Goal: Task Accomplishment & Management: Use online tool/utility

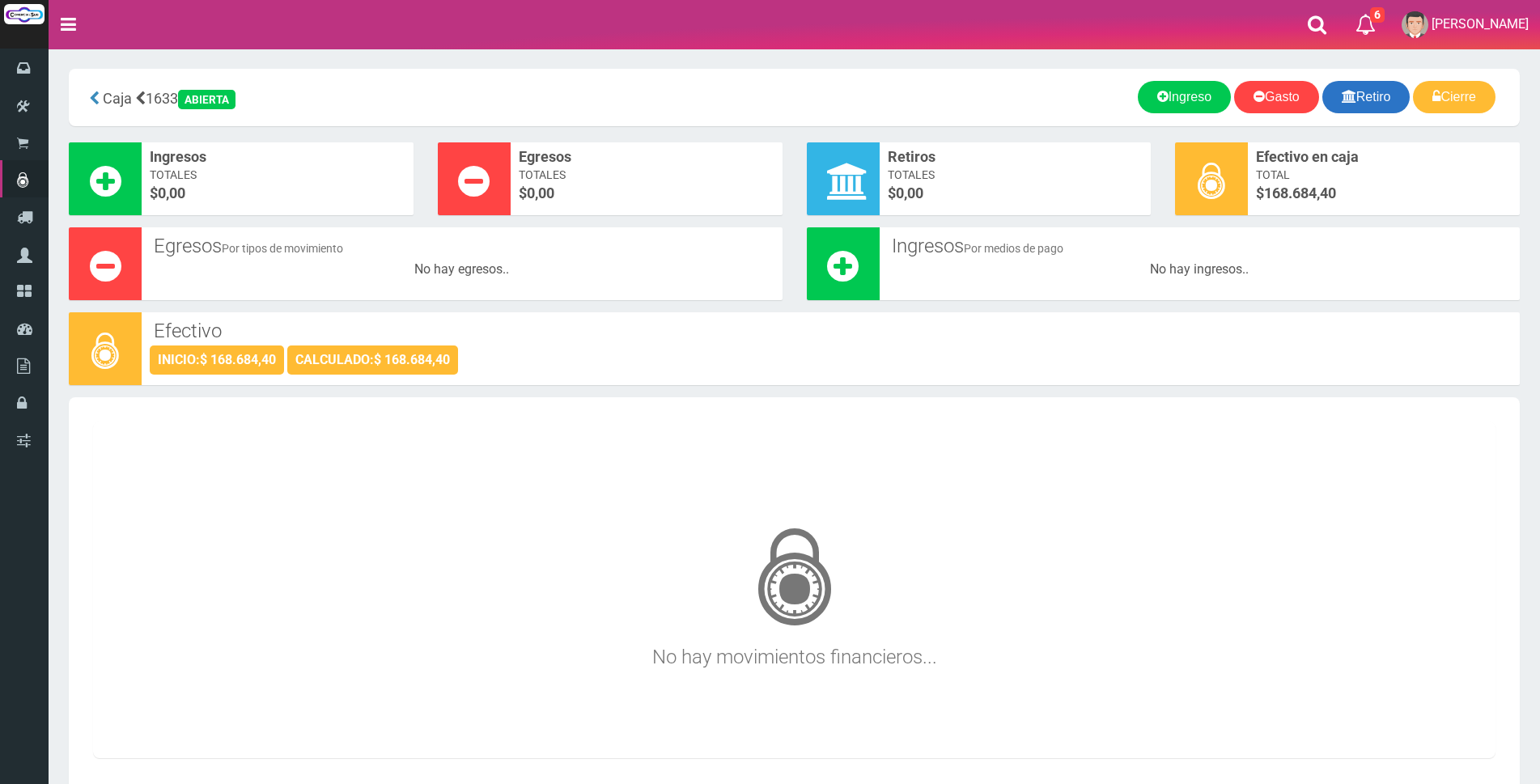
click at [1377, 97] on link "Retiro" at bounding box center [1365, 97] width 88 height 33
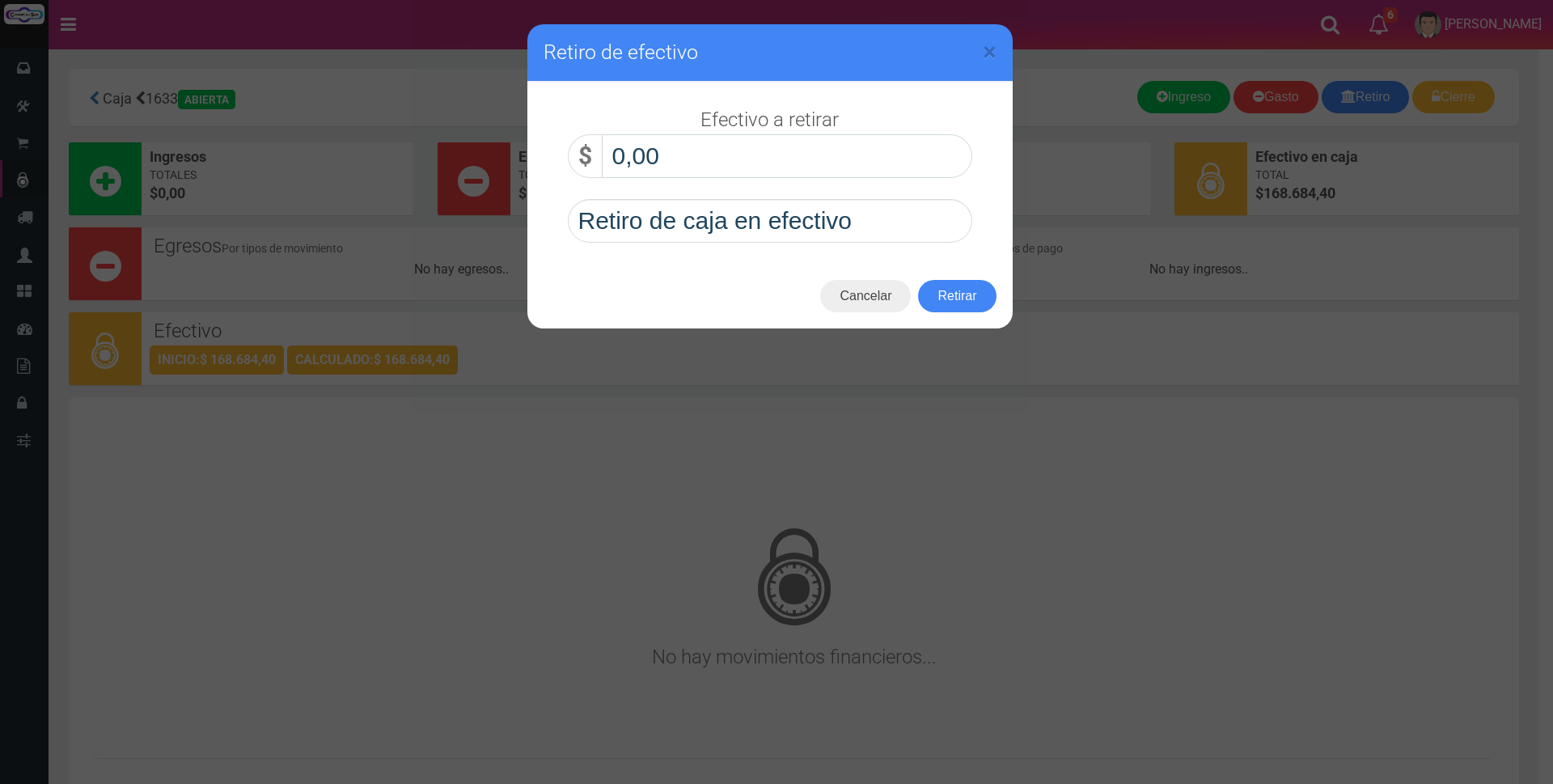
click at [731, 163] on input "0,00" at bounding box center [787, 156] width 371 height 44
type input "100.000,00"
click at [956, 305] on button "Retirar" at bounding box center [957, 295] width 78 height 33
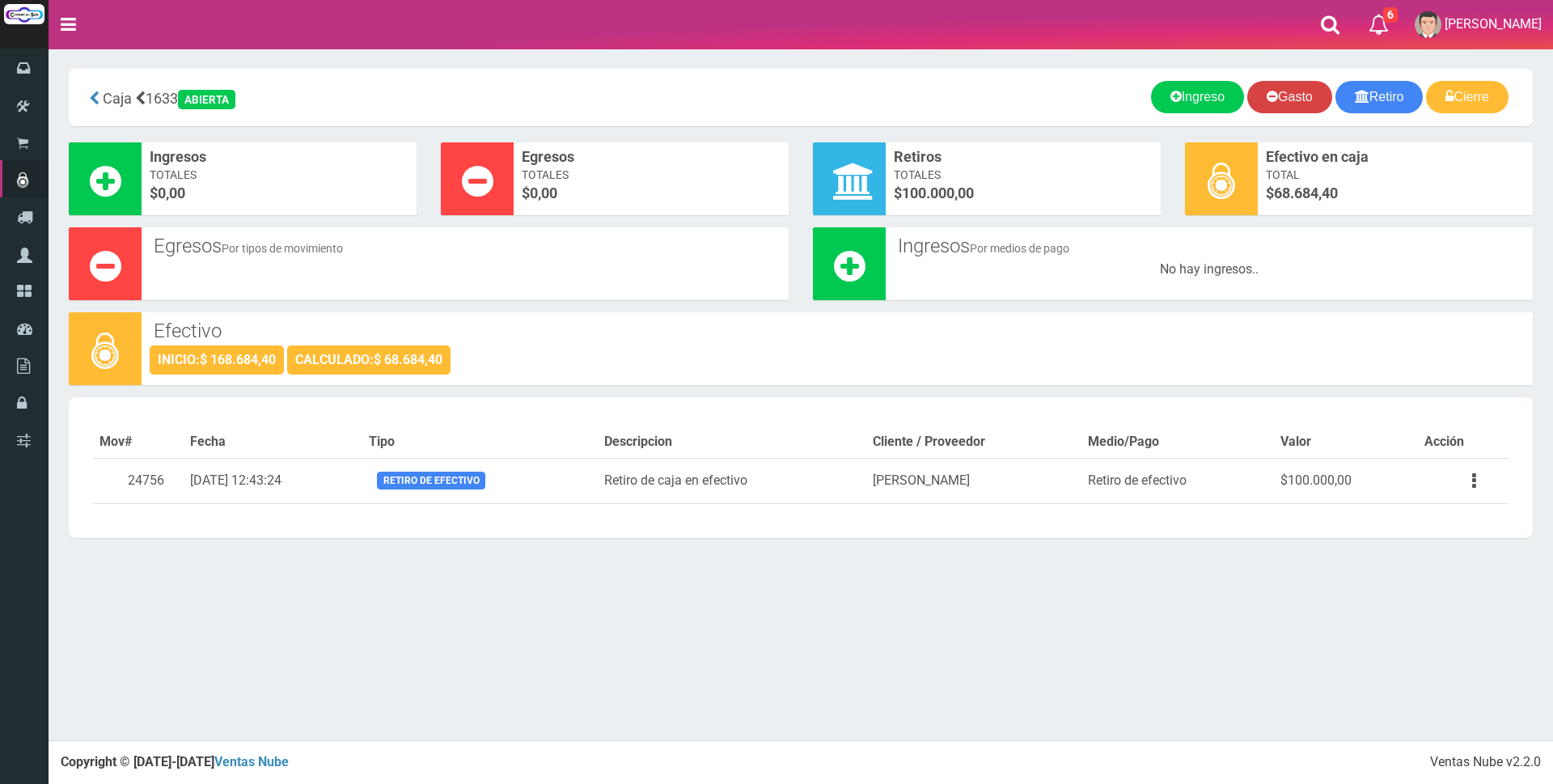
click at [1304, 97] on link "Gasto" at bounding box center [1289, 97] width 85 height 33
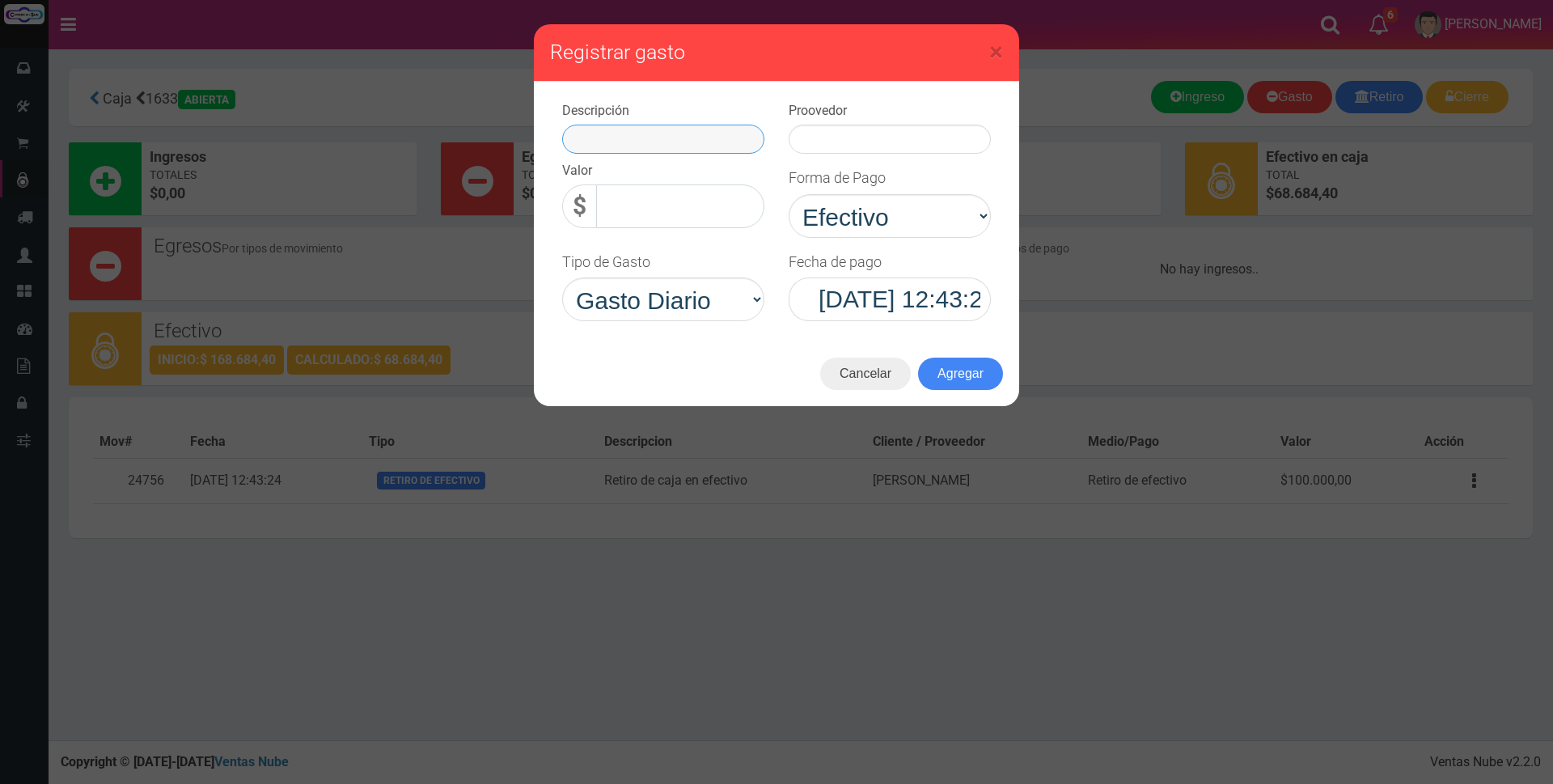
click at [711, 140] on input "text" at bounding box center [664, 138] width 203 height 29
type input "agua"
click at [701, 208] on input "0,00" at bounding box center [680, 205] width 168 height 44
type input "15.700,00"
click at [853, 144] on input "text" at bounding box center [890, 138] width 203 height 29
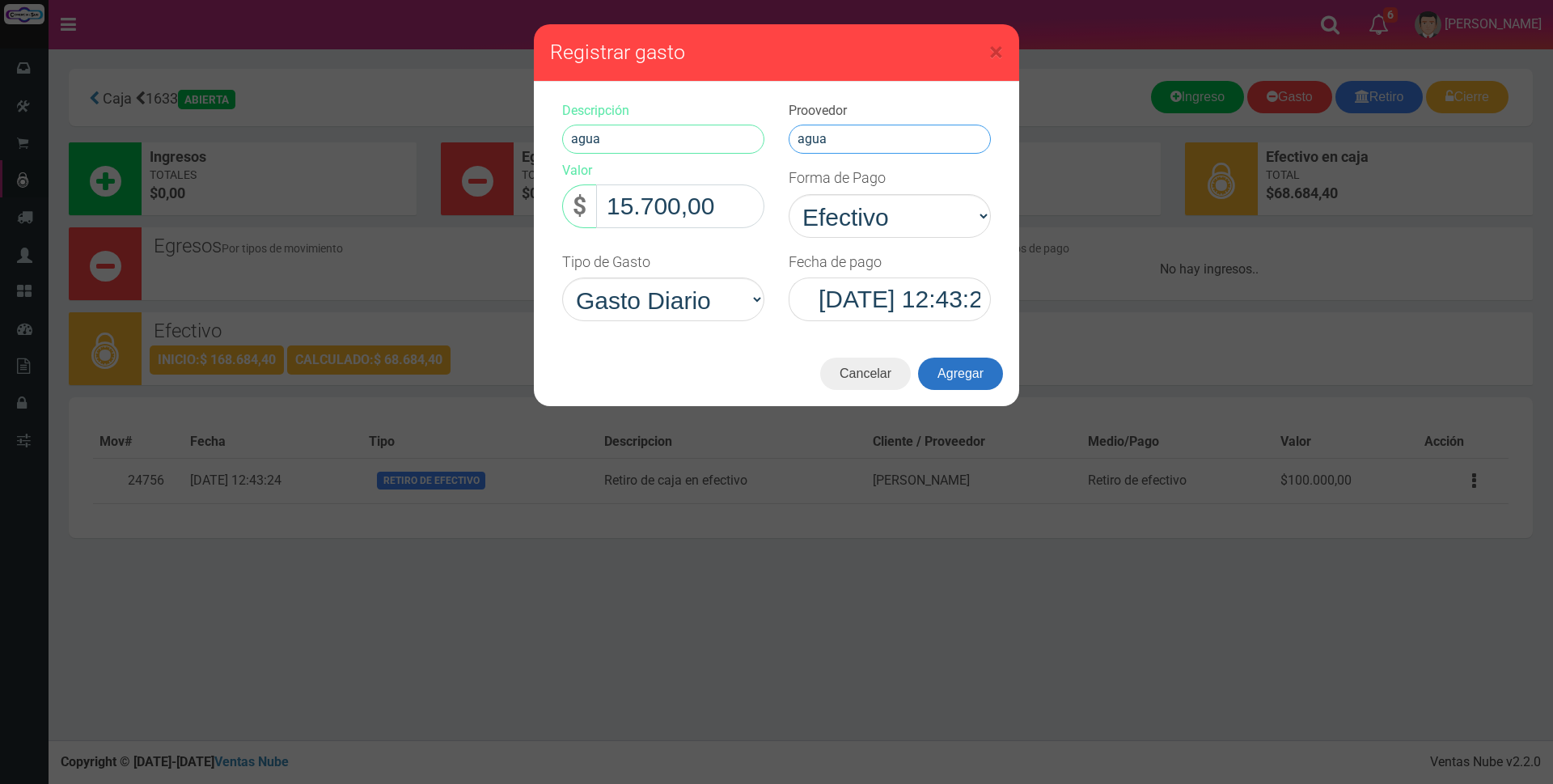
type input "agua"
click at [978, 374] on button "Agregar" at bounding box center [960, 373] width 85 height 33
